Goal: Information Seeking & Learning: Learn about a topic

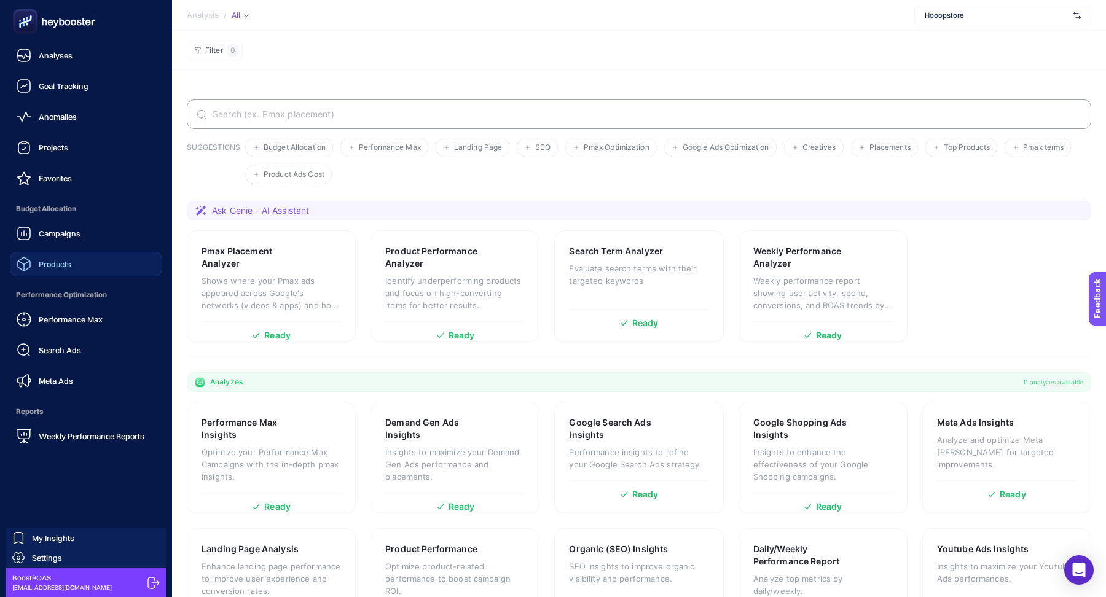
click at [66, 264] on span "Products" at bounding box center [55, 264] width 33 height 10
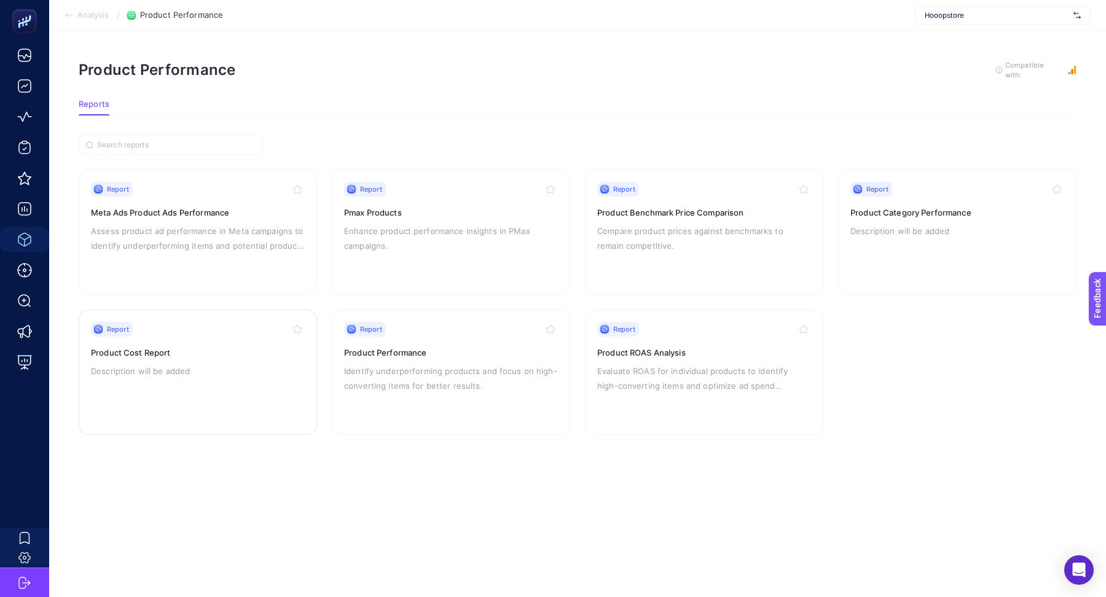
click at [206, 334] on div "Report" at bounding box center [198, 329] width 214 height 15
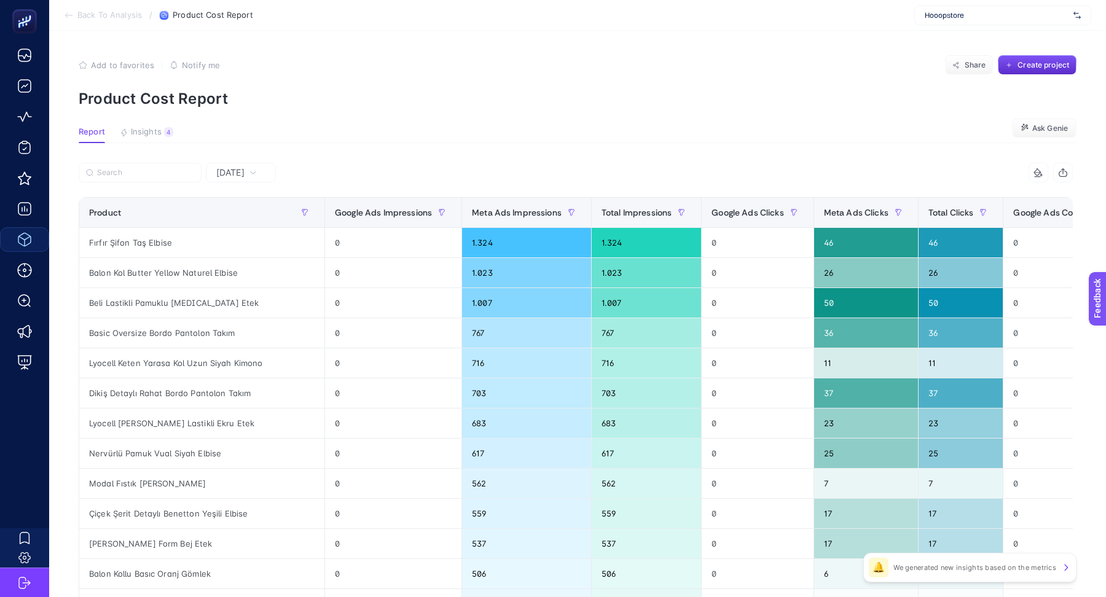
click at [245, 173] on span "[DATE]" at bounding box center [230, 173] width 28 height 12
click at [239, 244] on li "Last 30 Days" at bounding box center [241, 249] width 63 height 34
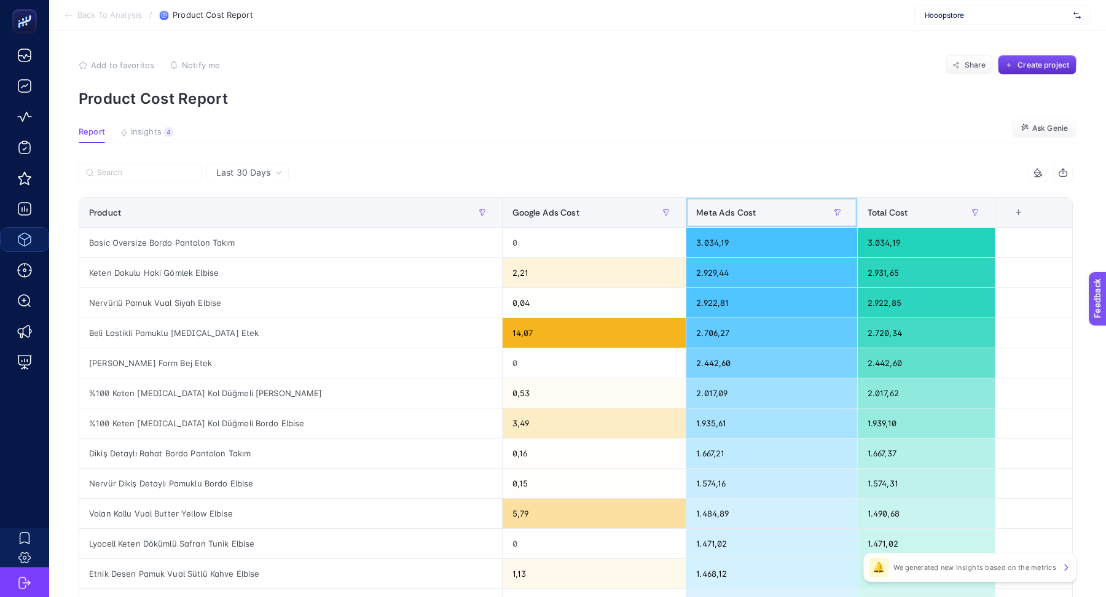
click at [792, 218] on div "Meta Ads Cost" at bounding box center [771, 213] width 151 height 20
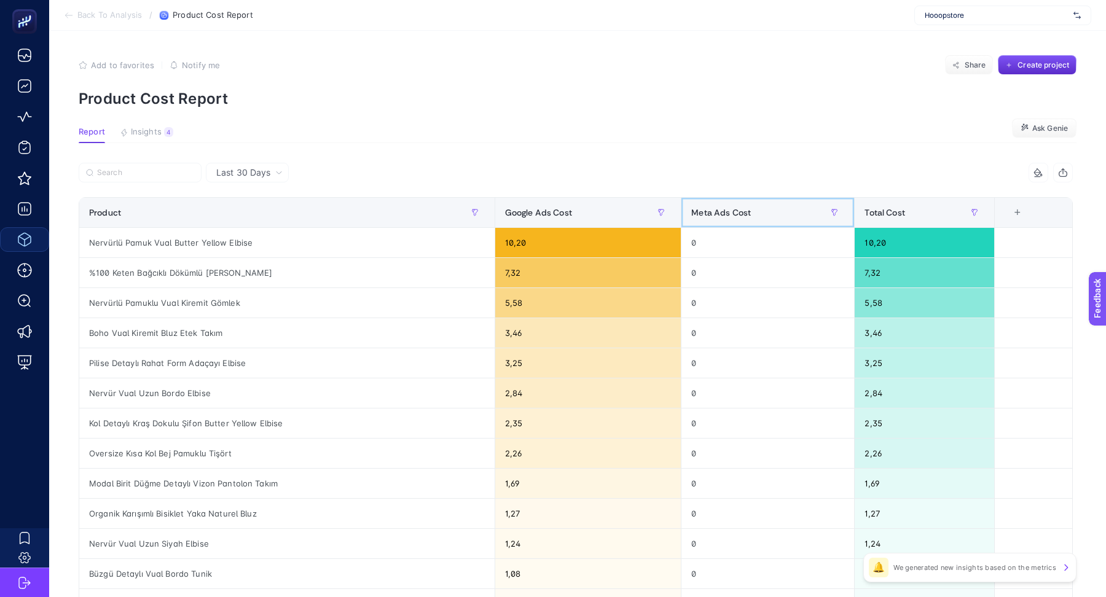
click at [792, 218] on div "Meta Ads Cost" at bounding box center [767, 213] width 153 height 20
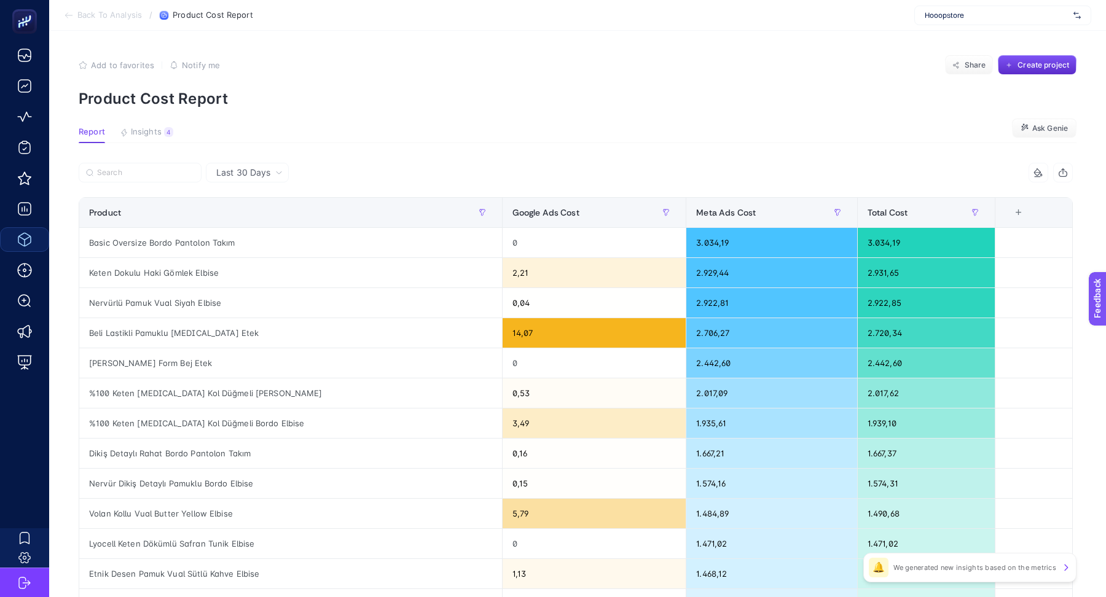
click at [1068, 169] on button "button" at bounding box center [1063, 173] width 20 height 20
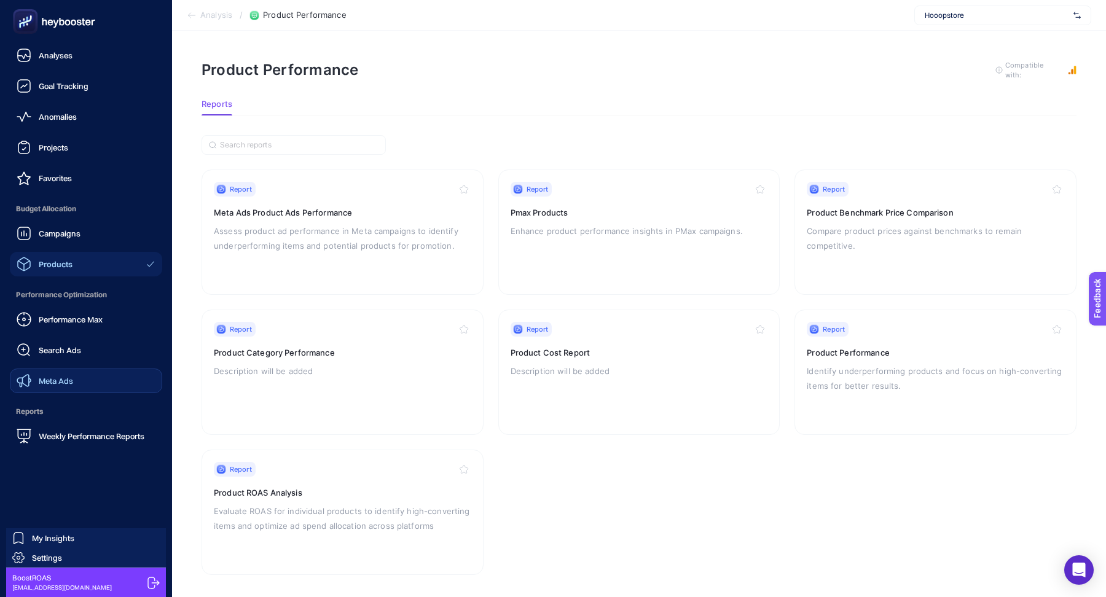
click at [59, 383] on span "Meta Ads" at bounding box center [56, 381] width 34 height 10
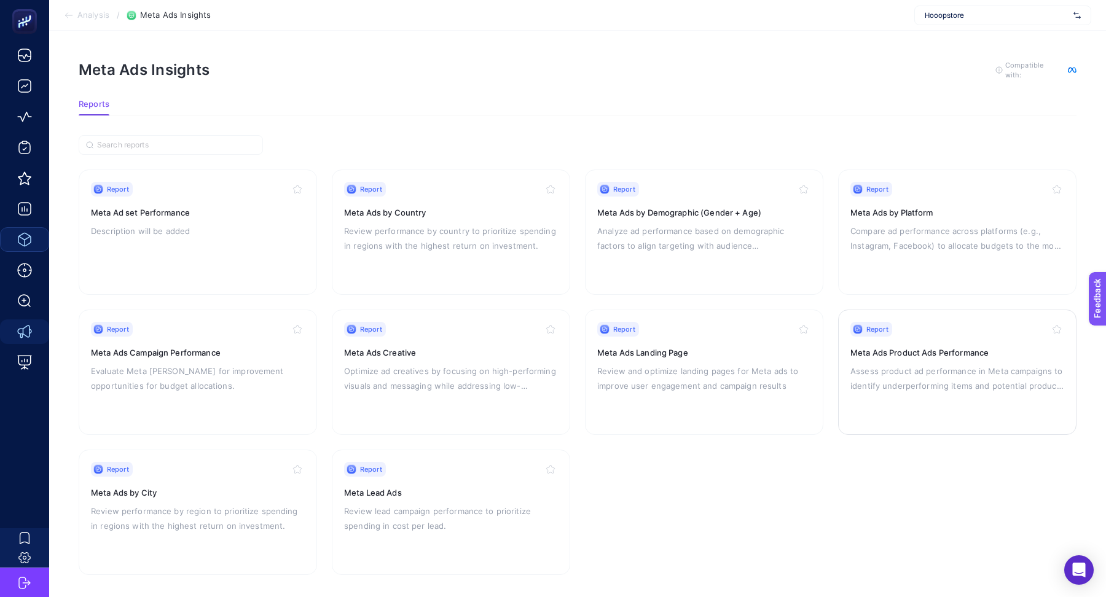
click at [918, 361] on div "Report Meta Ads Product Ads Performance Assess product ad performance in Meta c…" at bounding box center [958, 372] width 214 height 101
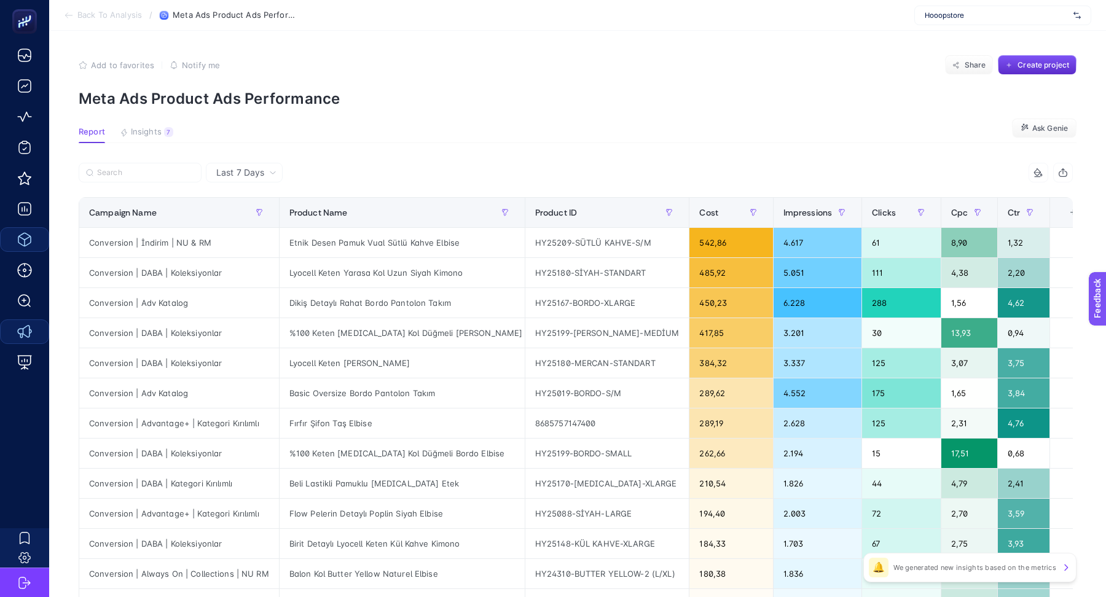
click at [1062, 171] on icon "button" at bounding box center [1063, 173] width 10 height 10
